Goal: Navigation & Orientation: Find specific page/section

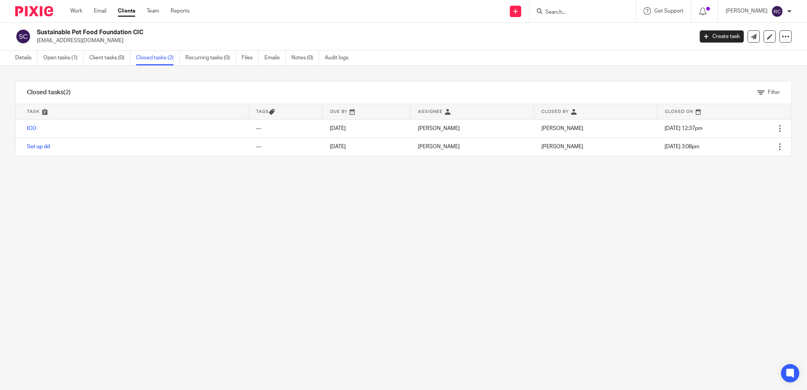
click at [578, 9] on input "Search" at bounding box center [578, 12] width 68 height 7
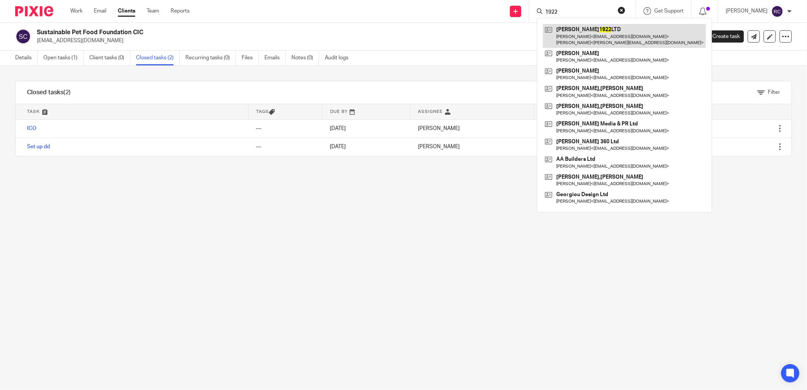
type input "1922"
click at [578, 30] on link at bounding box center [624, 36] width 163 height 24
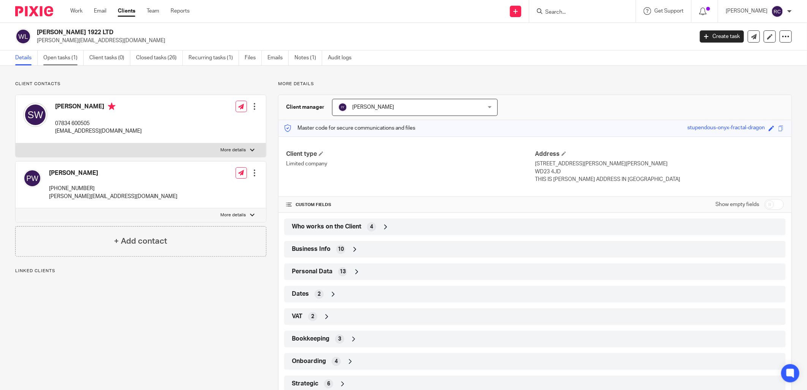
click at [58, 59] on link "Open tasks (1)" at bounding box center [63, 58] width 40 height 15
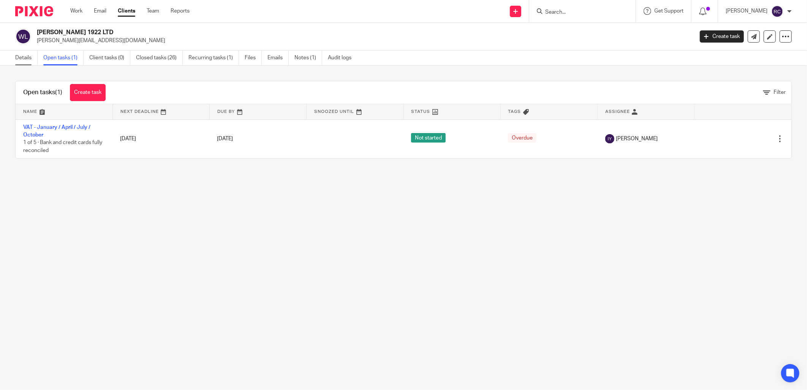
click at [17, 58] on link "Details" at bounding box center [26, 58] width 22 height 15
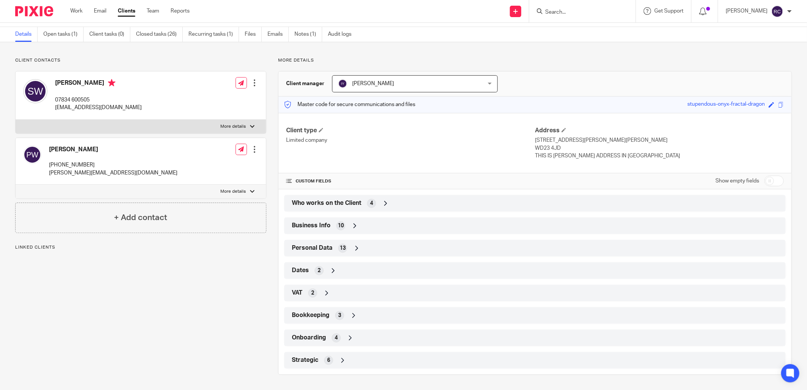
click at [318, 341] on span "Onboarding" at bounding box center [309, 337] width 34 height 8
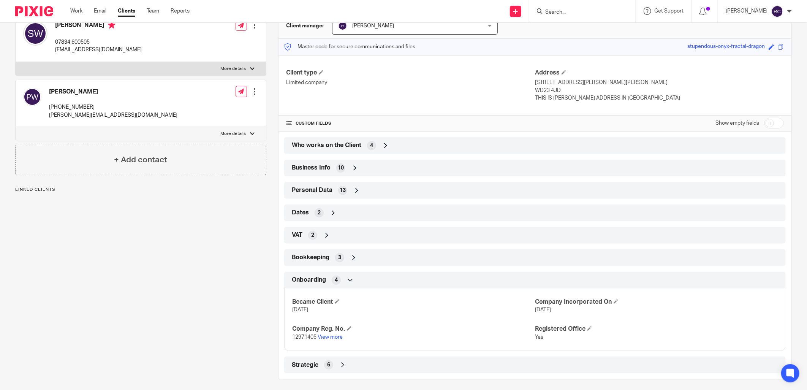
scroll to position [86, 0]
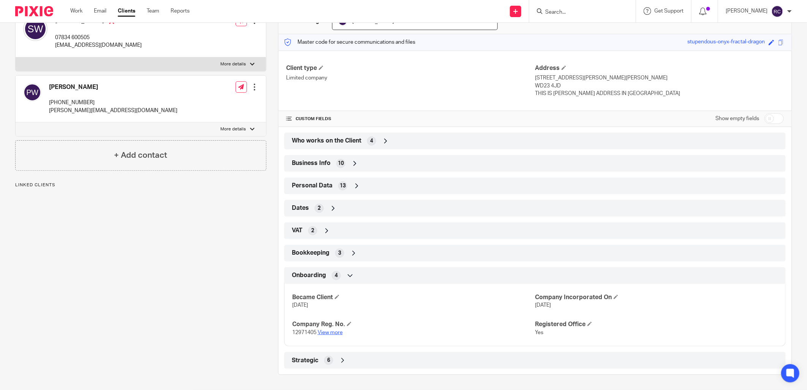
click at [331, 332] on link "View more" at bounding box center [330, 332] width 25 height 5
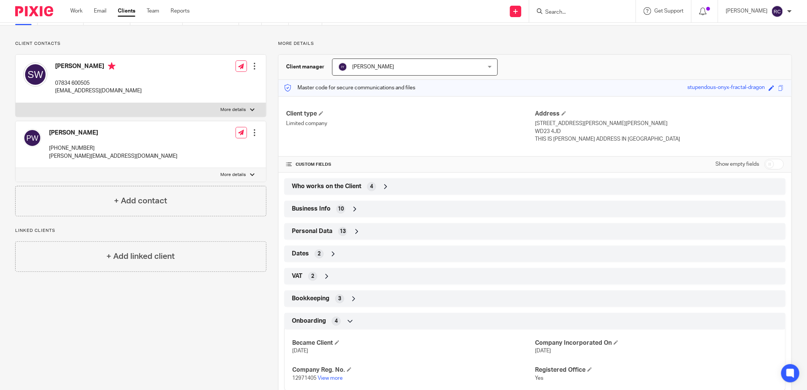
scroll to position [0, 0]
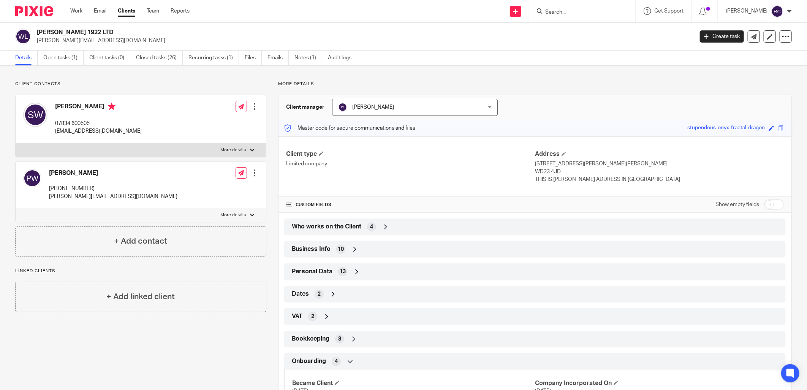
click at [563, 8] on form at bounding box center [584, 10] width 81 height 9
click at [552, 13] on input "Search" at bounding box center [578, 12] width 68 height 7
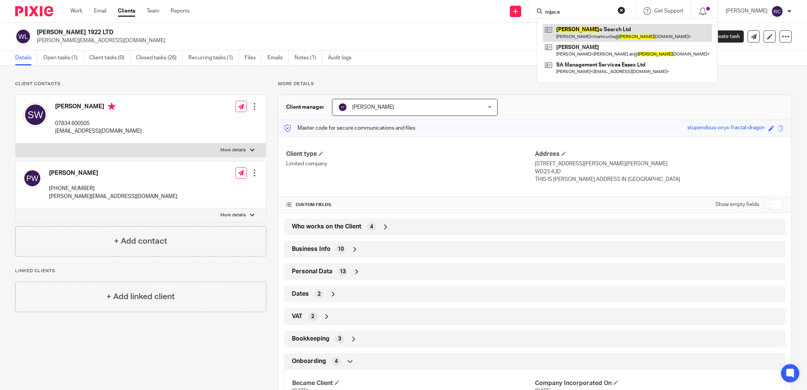
type input "mjace"
click at [590, 30] on link at bounding box center [627, 32] width 169 height 17
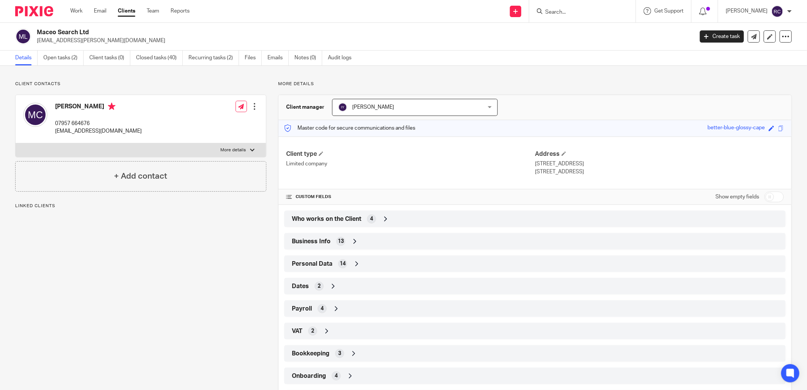
click at [346, 217] on span "Who works on the Client" at bounding box center [327, 219] width 70 height 8
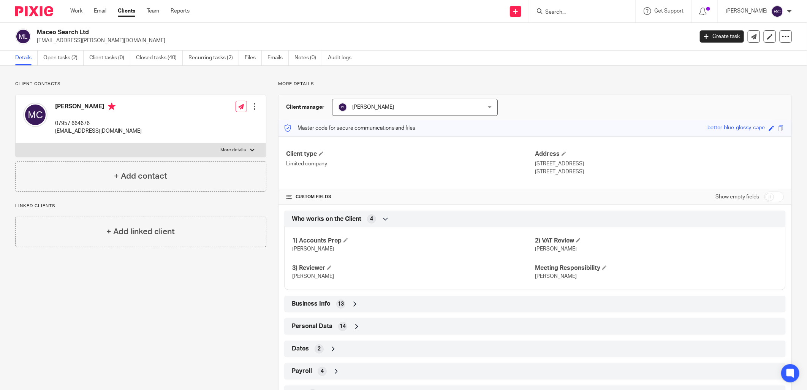
click at [594, 9] on input "Search" at bounding box center [578, 12] width 68 height 7
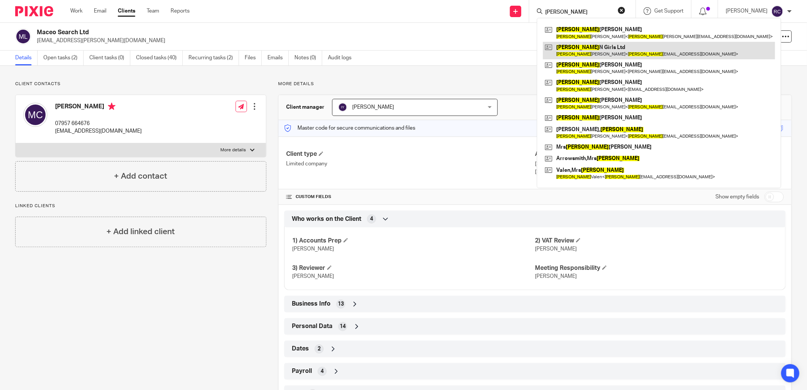
type input "lisa"
click at [585, 50] on link at bounding box center [659, 50] width 232 height 17
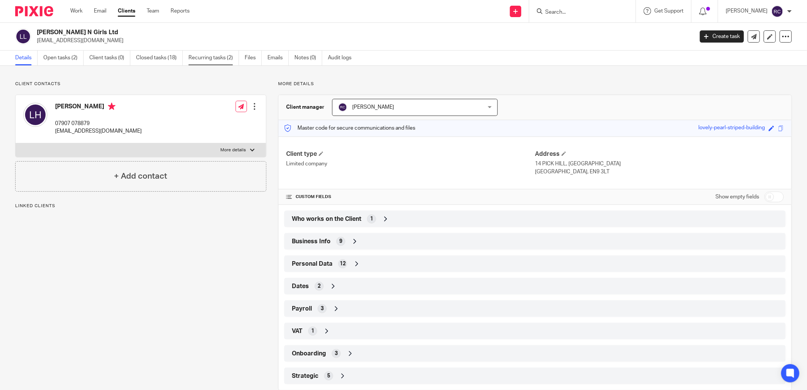
click at [203, 54] on link "Recurring tasks (2)" at bounding box center [213, 58] width 51 height 15
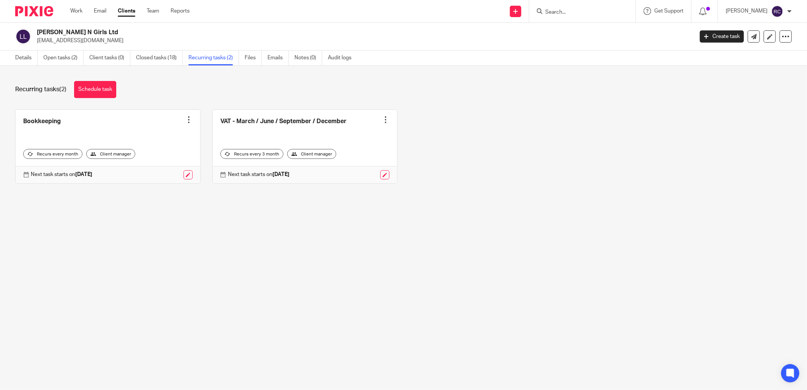
click at [569, 12] on input "Search" at bounding box center [578, 12] width 68 height 7
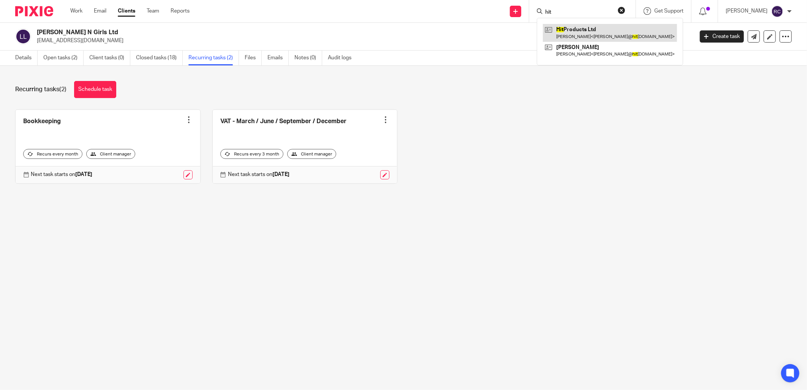
type input "hit"
click at [572, 34] on link at bounding box center [610, 32] width 134 height 17
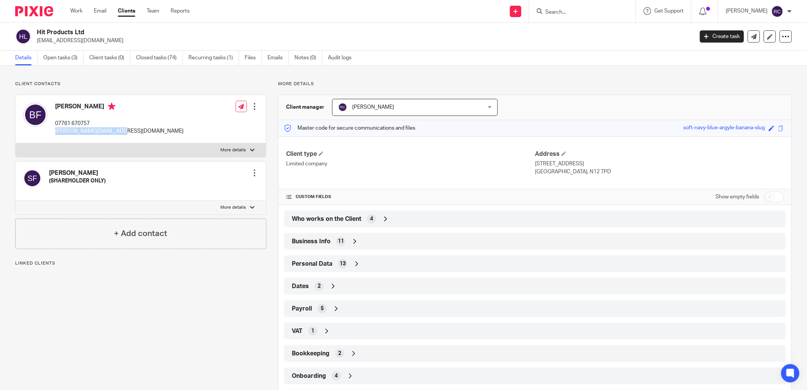
drag, startPoint x: 54, startPoint y: 133, endPoint x: 141, endPoint y: 139, distance: 86.4
click at [141, 139] on div "[PERSON_NAME] 07761 670757 [PERSON_NAME][EMAIL_ADDRESS][DOMAIN_NAME] Edit conta…" at bounding box center [141, 119] width 250 height 48
copy p "barry@hitproducts.co.uk"
click at [568, 10] on input "Search" at bounding box center [578, 12] width 68 height 7
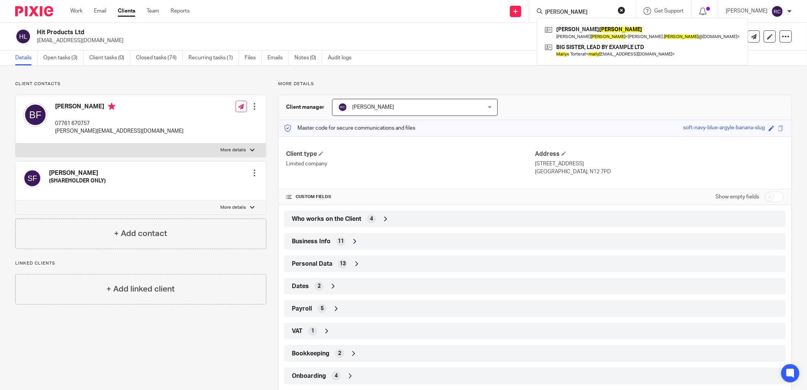
type input "mailey"
click at [598, 49] on link at bounding box center [642, 50] width 199 height 17
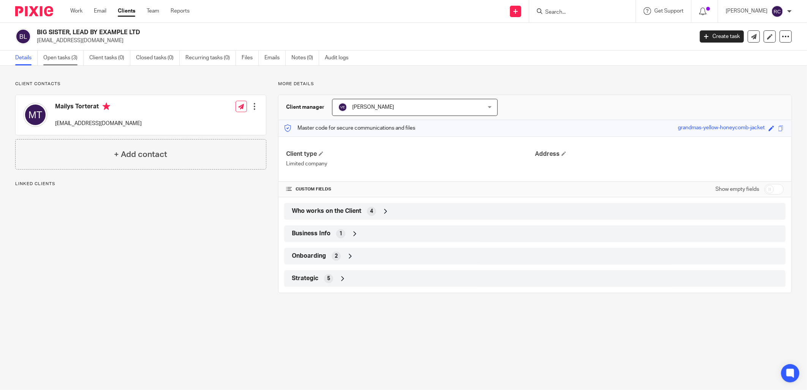
click at [54, 55] on link "Open tasks (3)" at bounding box center [63, 58] width 40 height 15
